Goal: Obtain resource: Download file/media

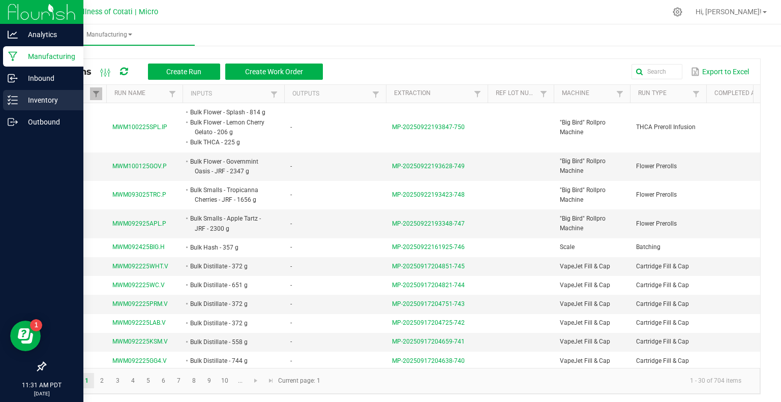
click at [24, 100] on p "Inventory" at bounding box center [48, 100] width 61 height 12
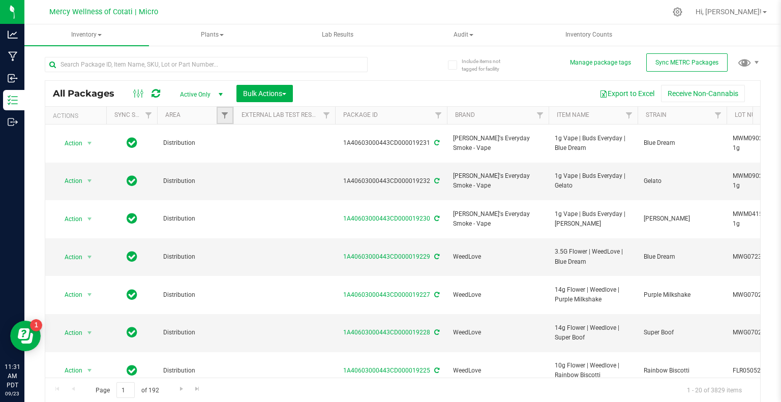
drag, startPoint x: 265, startPoint y: 94, endPoint x: 232, endPoint y: 118, distance: 41.5
click at [232, 118] on link "Filter" at bounding box center [225, 115] width 17 height 17
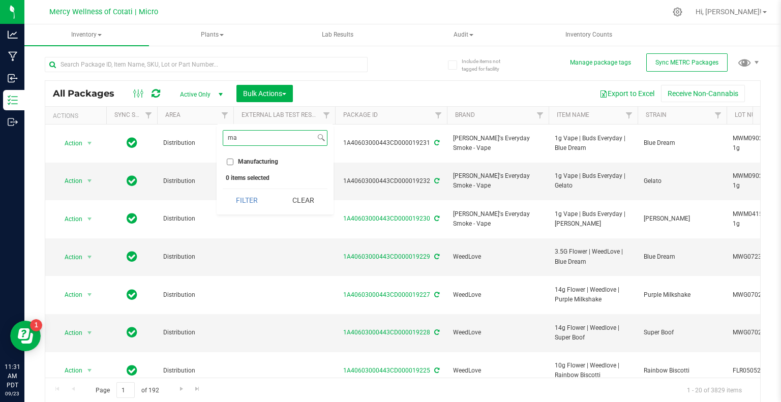
type input "ma"
click at [231, 161] on input "Manufacturing" at bounding box center [230, 162] width 7 height 7
checkbox input "true"
click at [253, 207] on button "Filter" at bounding box center [247, 200] width 49 height 22
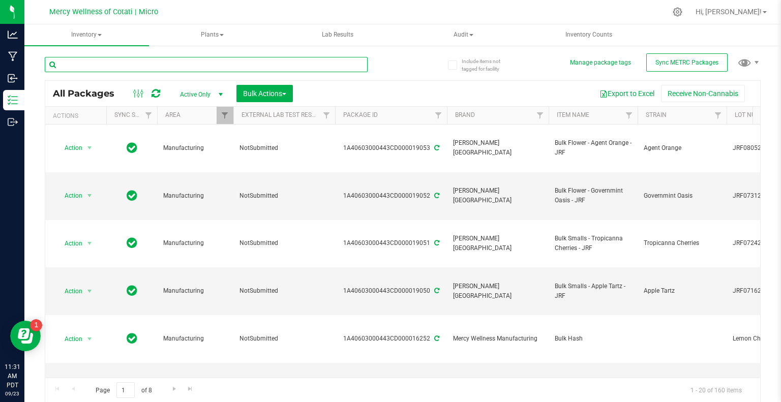
click at [161, 57] on input "text" at bounding box center [206, 64] width 323 height 15
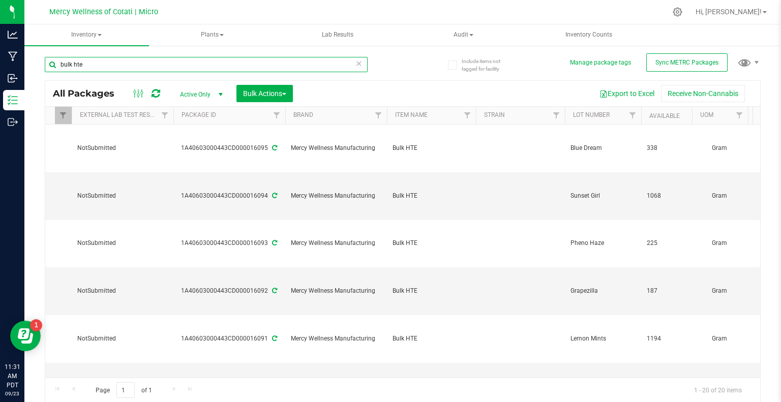
scroll to position [0, 162]
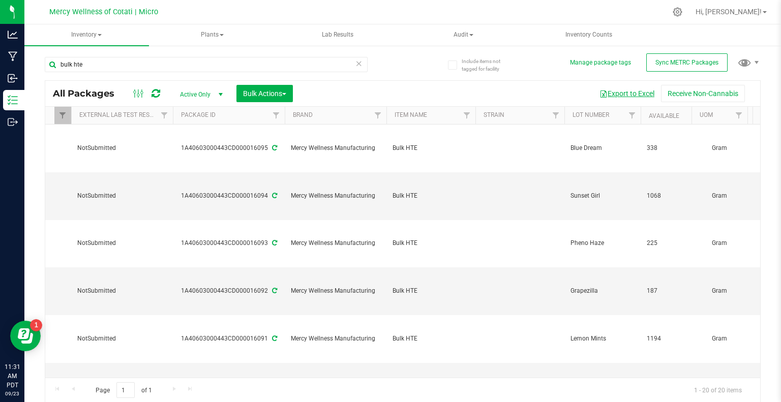
click at [621, 94] on button "Export to Excel" at bounding box center [627, 93] width 68 height 17
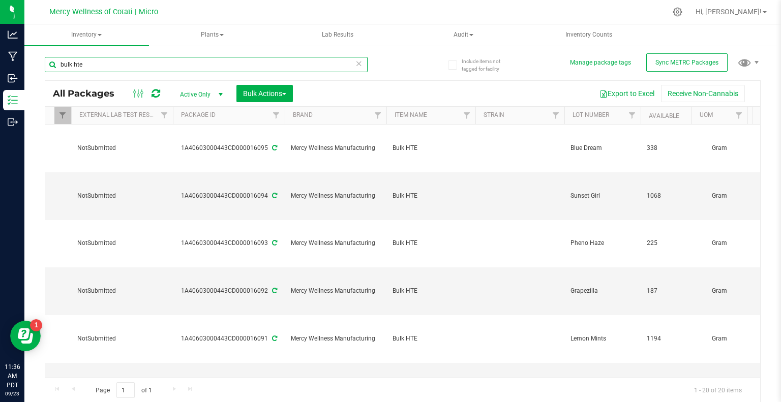
click at [141, 67] on input "bulk hte" at bounding box center [206, 64] width 323 height 15
type input "b"
type input "trim"
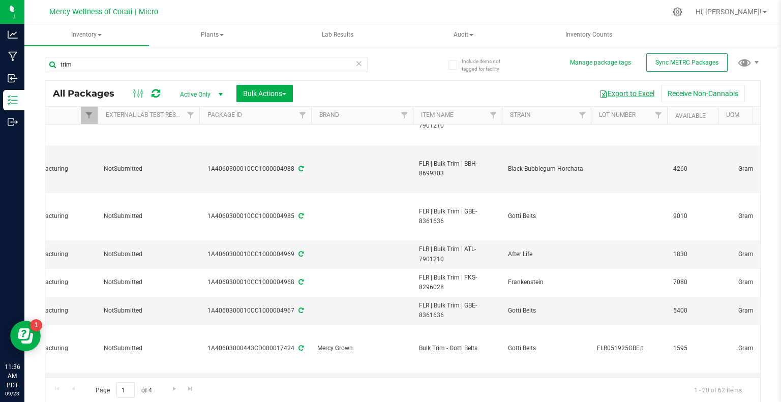
click at [635, 89] on button "Export to Excel" at bounding box center [627, 93] width 68 height 17
